Goal: Ask a question

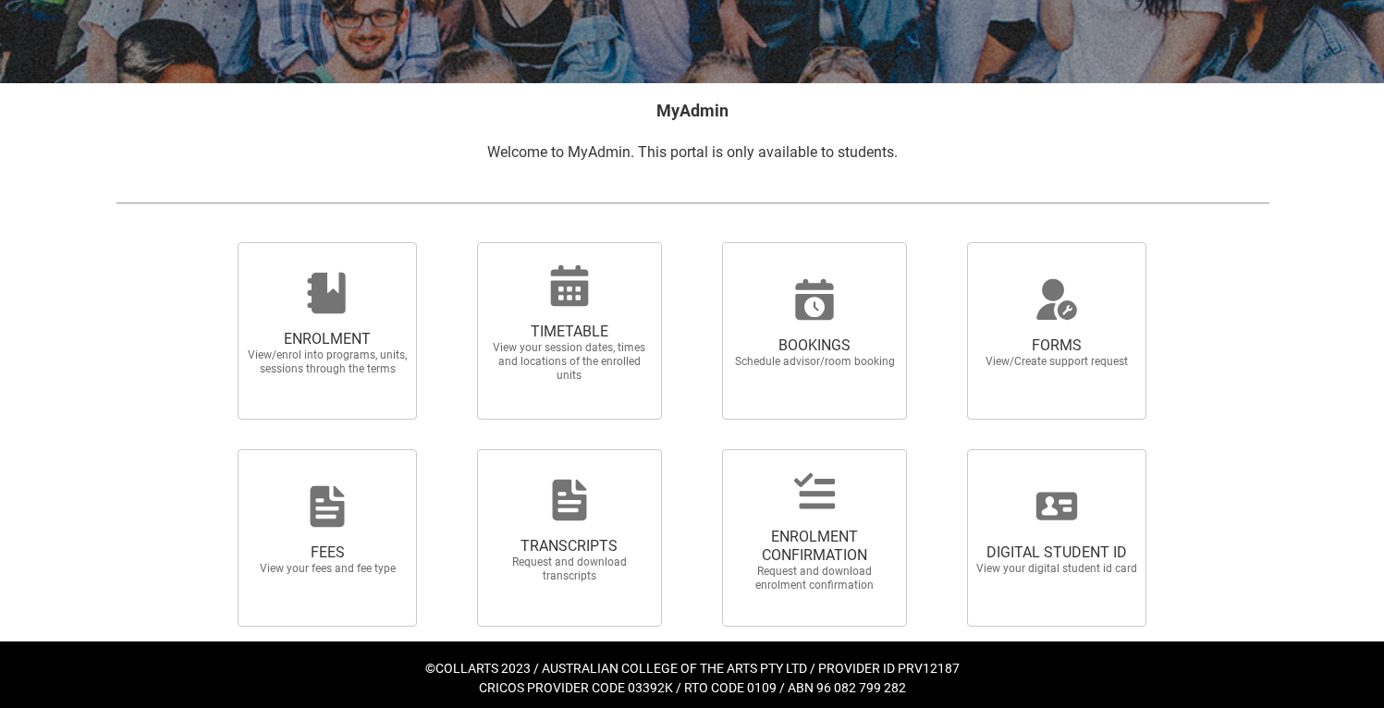
scroll to position [295, 0]
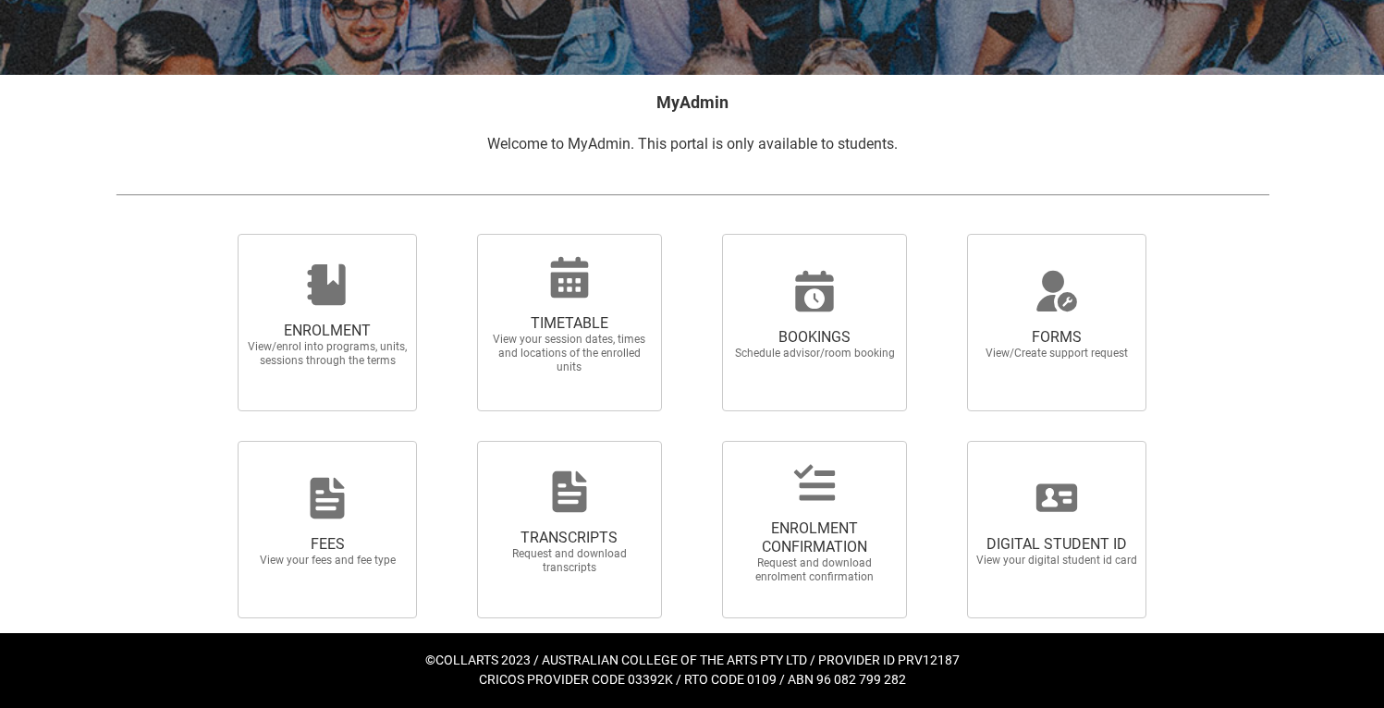
click at [1026, 312] on div at bounding box center [1057, 291] width 178 height 44
click at [945, 234] on input "FORMS View/Create support request" at bounding box center [944, 233] width 1 height 1
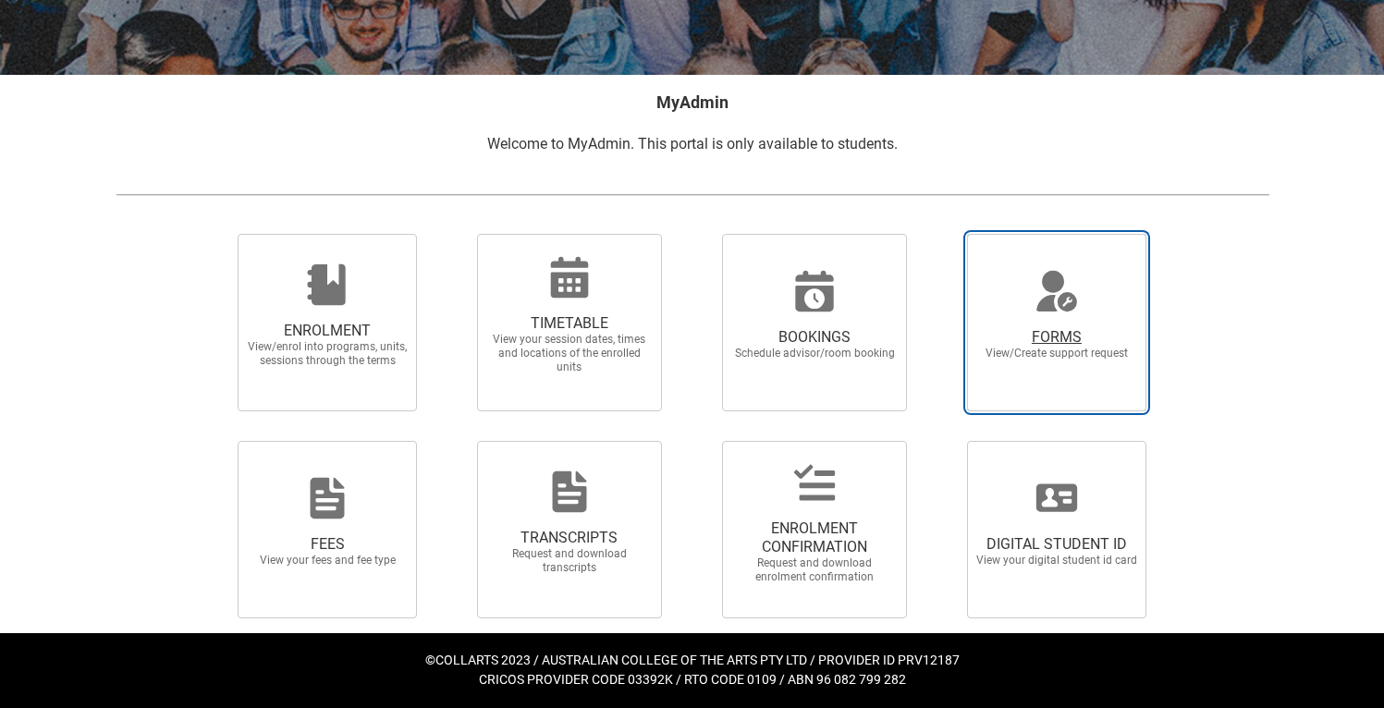
radio input "true"
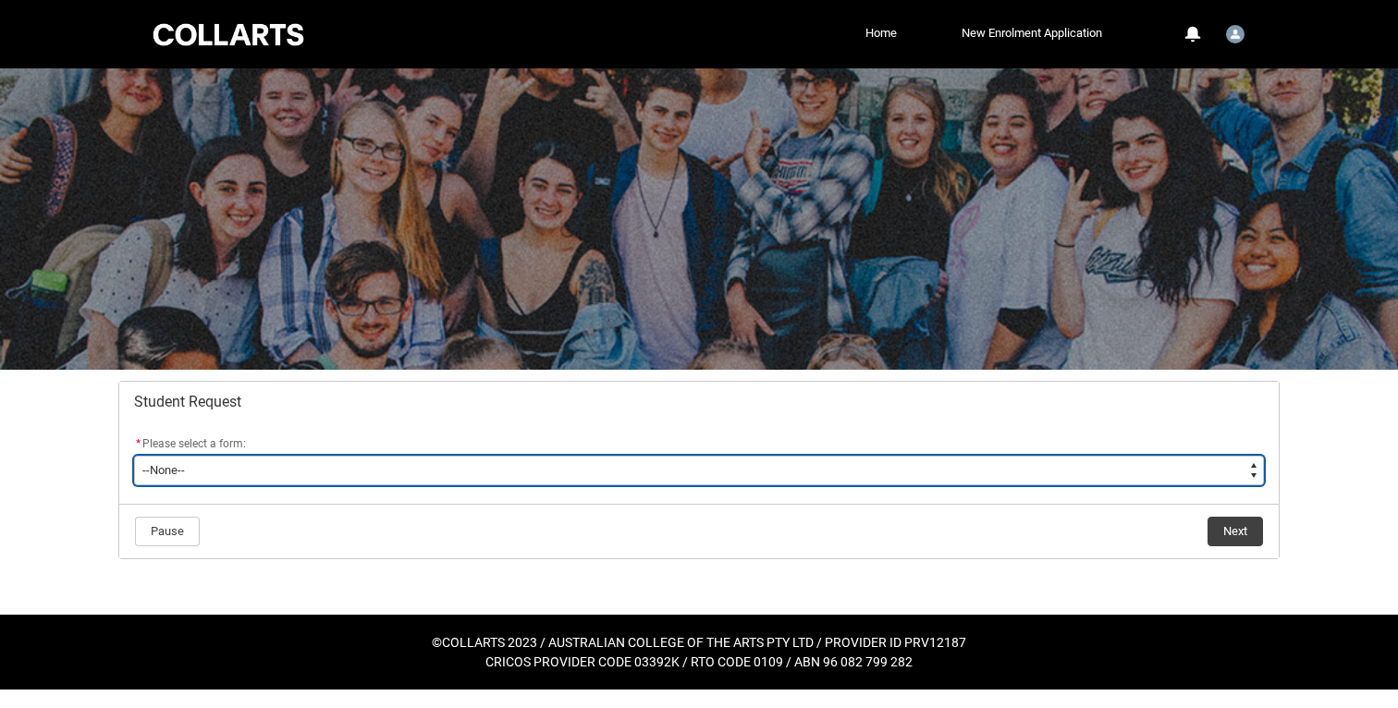
click at [500, 464] on select "--None-- Academic Transcript Application to Appeal Assignment Extension Change …" at bounding box center [699, 471] width 1130 height 30
